Goal: Find specific page/section: Find specific page/section

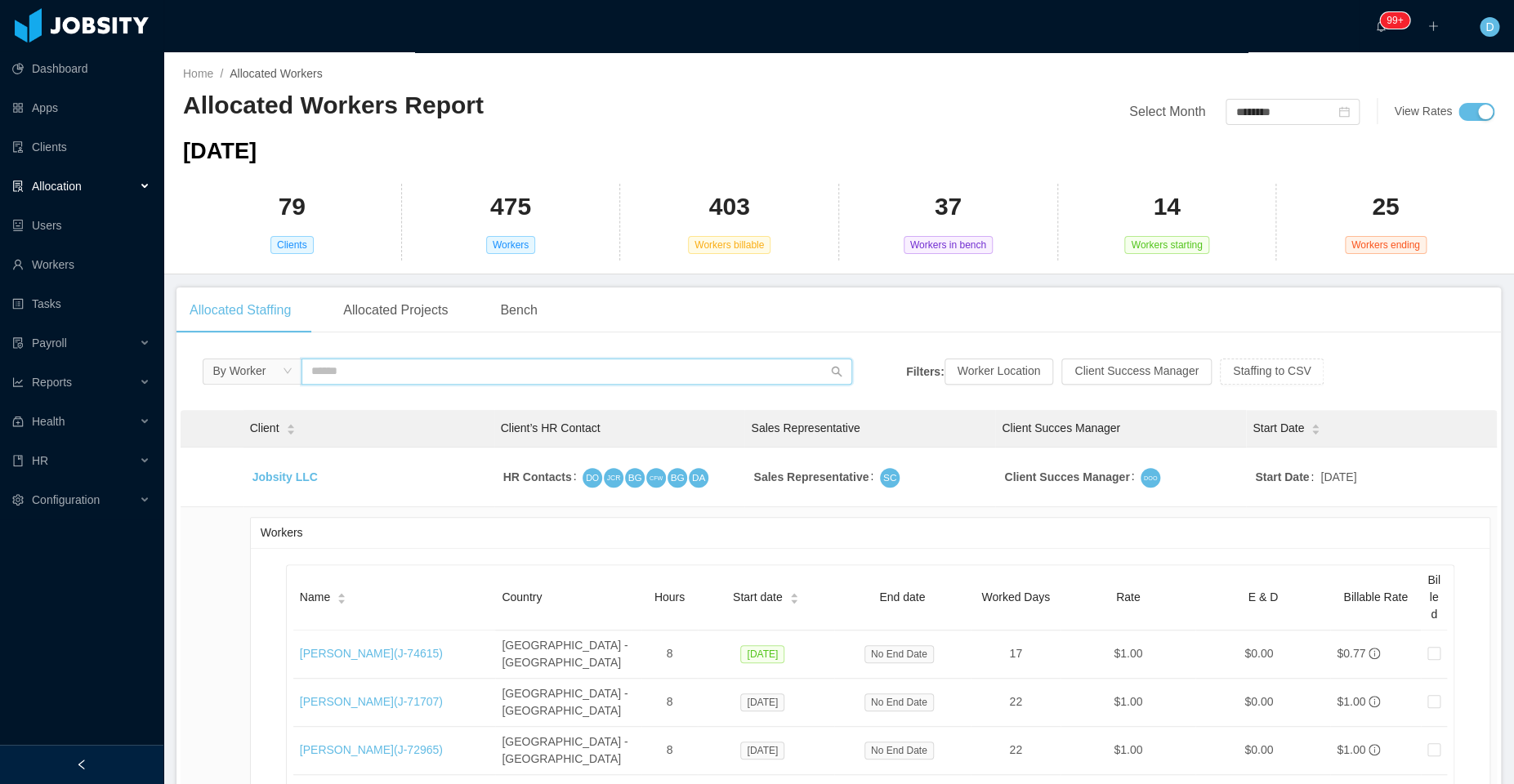
click at [393, 362] on input "text" at bounding box center [576, 372] width 550 height 27
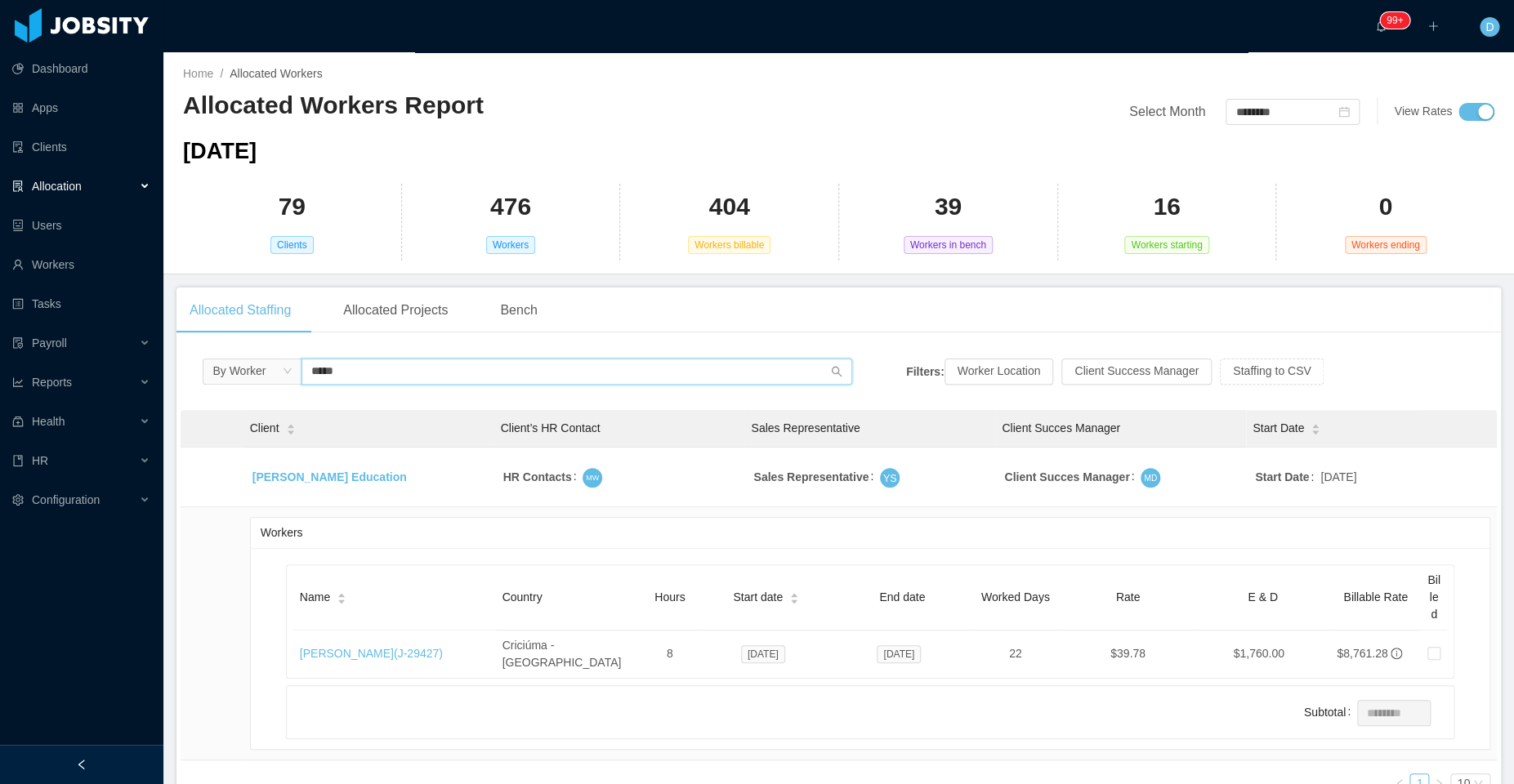
click at [447, 370] on input "*****" at bounding box center [576, 372] width 550 height 27
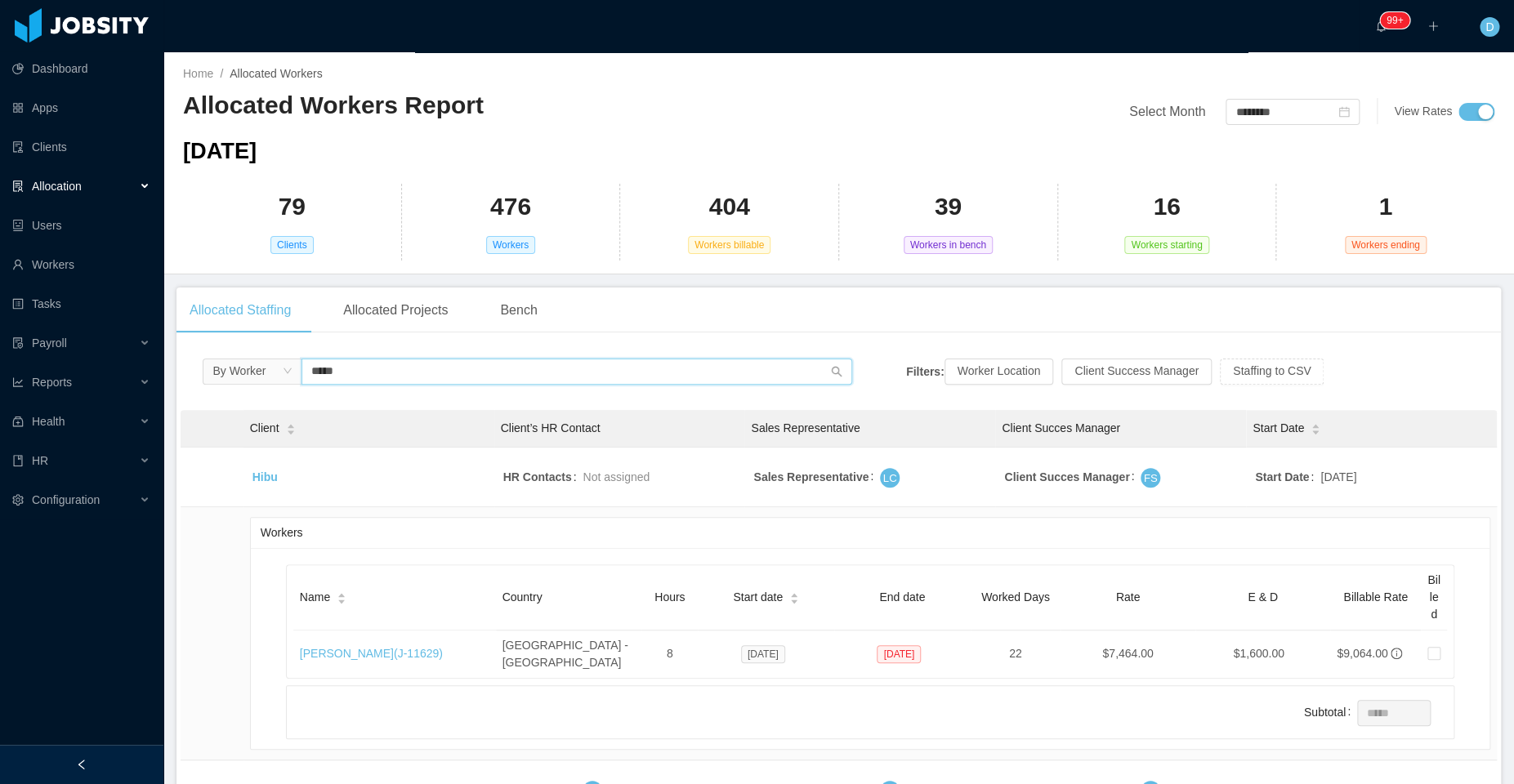
click at [371, 366] on input "*****" at bounding box center [576, 372] width 550 height 27
type input "***"
